Goal: Task Accomplishment & Management: Manage account settings

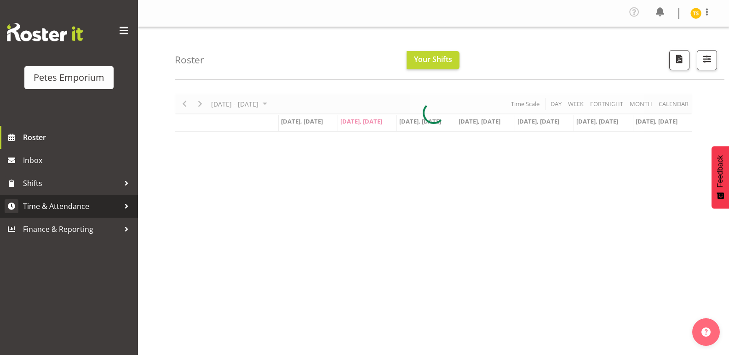
click at [71, 204] on span "Time & Attendance" at bounding box center [71, 206] width 97 height 14
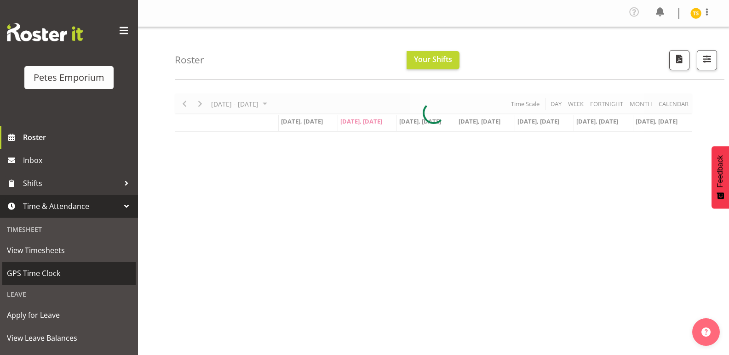
click at [36, 268] on span "GPS Time Clock" at bounding box center [69, 274] width 124 height 14
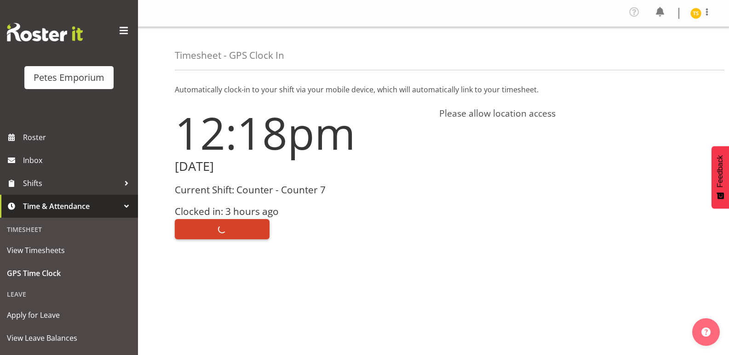
click at [197, 223] on button "Clock Out" at bounding box center [222, 229] width 95 height 20
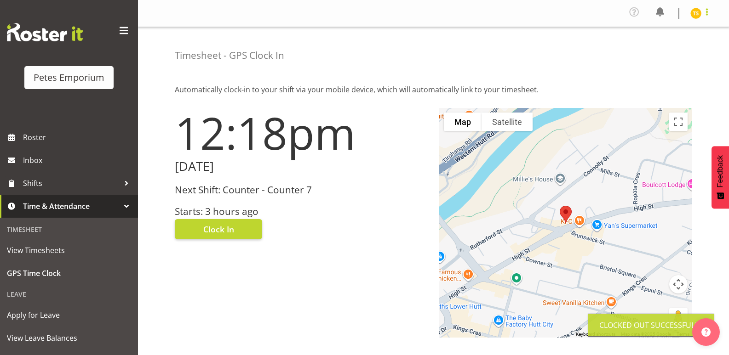
click at [702, 15] on span at bounding box center [706, 11] width 11 height 11
click at [654, 28] on link "Profile" at bounding box center [668, 34] width 88 height 17
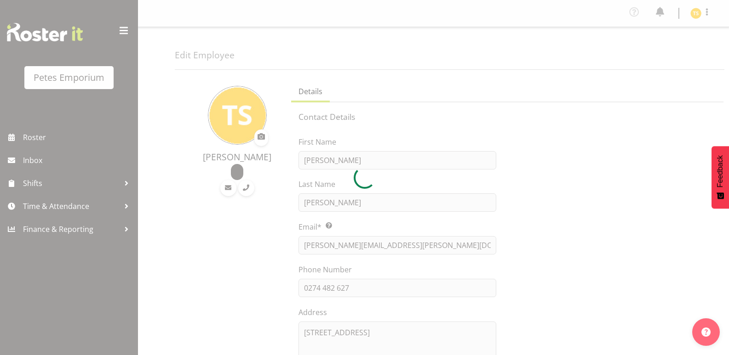
select select "TimelineWeek"
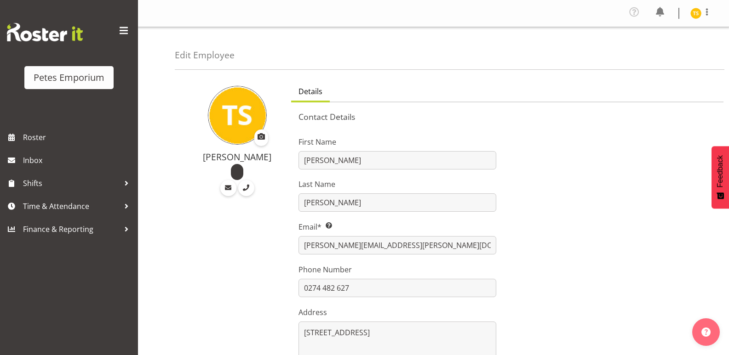
click at [688, 9] on div "Profile Log Out" at bounding box center [672, 13] width 93 height 17
click at [694, 8] on img at bounding box center [695, 13] width 11 height 11
click at [653, 51] on link "Log Out" at bounding box center [668, 50] width 88 height 17
